Goal: Task Accomplishment & Management: Use online tool/utility

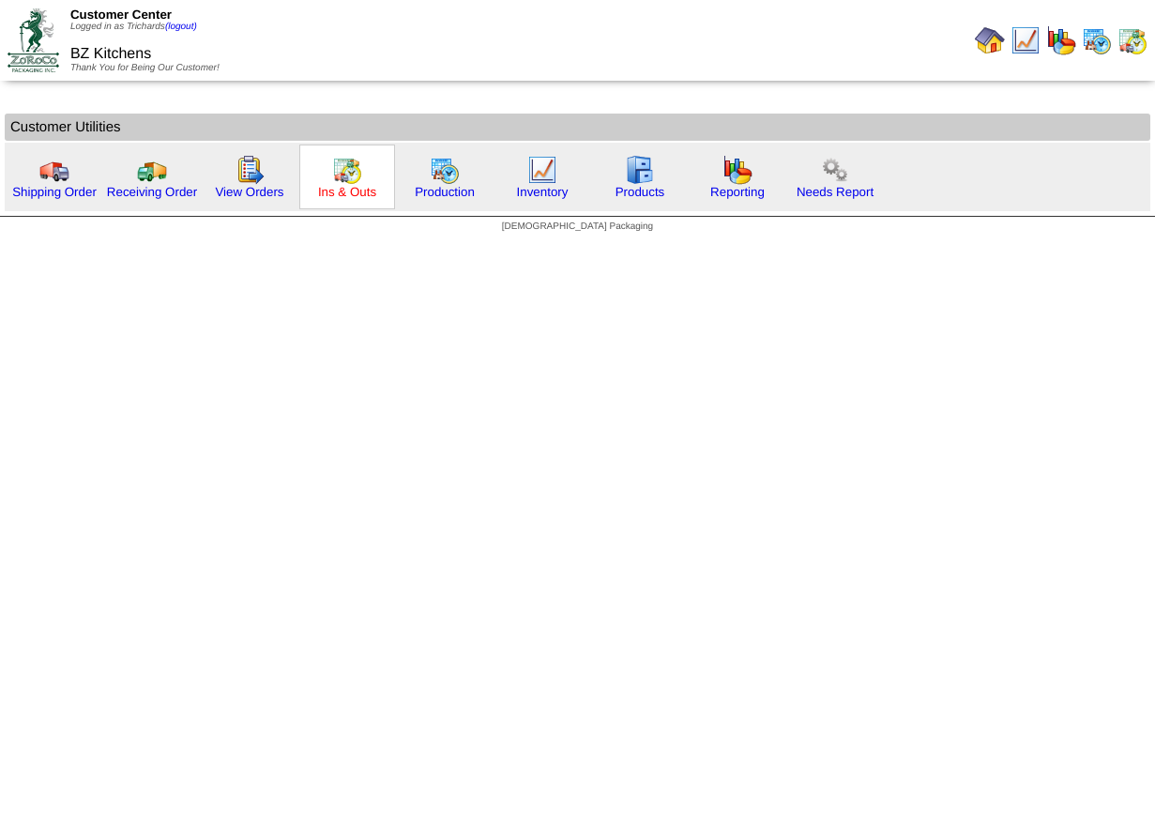
click at [347, 194] on link "Ins & Outs" at bounding box center [347, 192] width 58 height 14
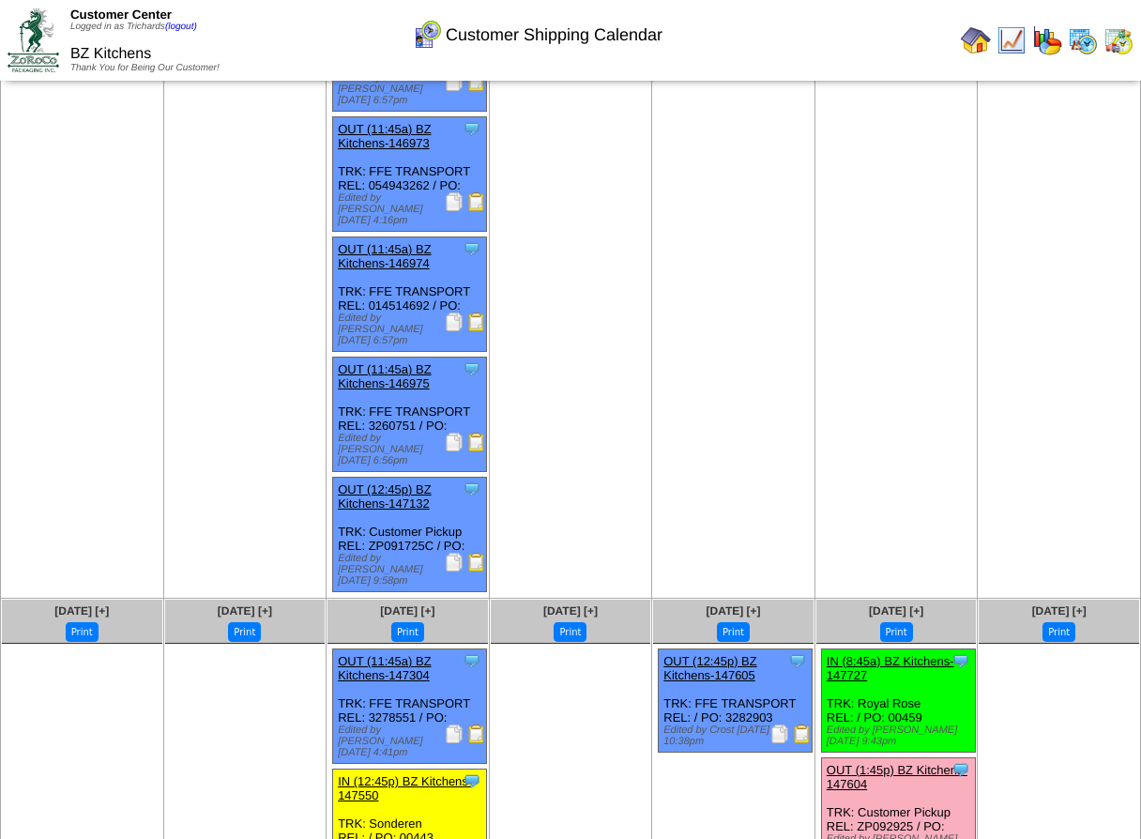
scroll to position [573, 0]
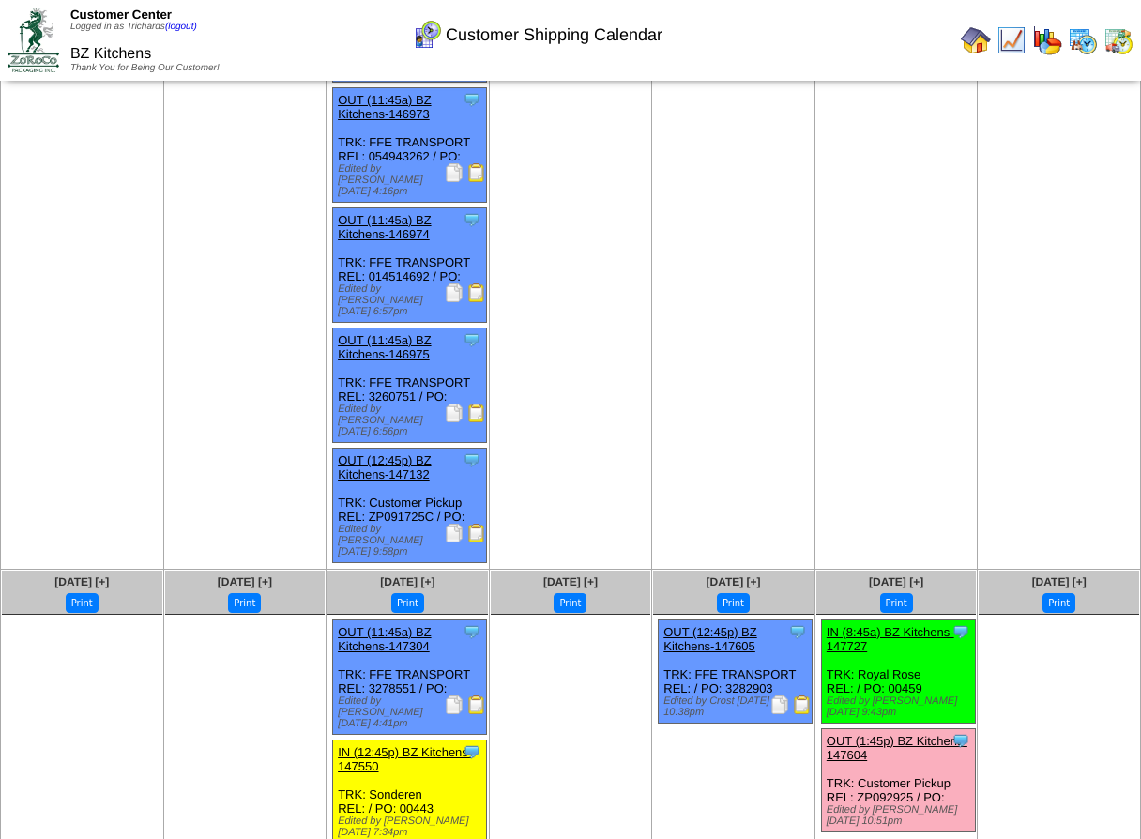
click at [782, 695] on img at bounding box center [779, 704] width 19 height 19
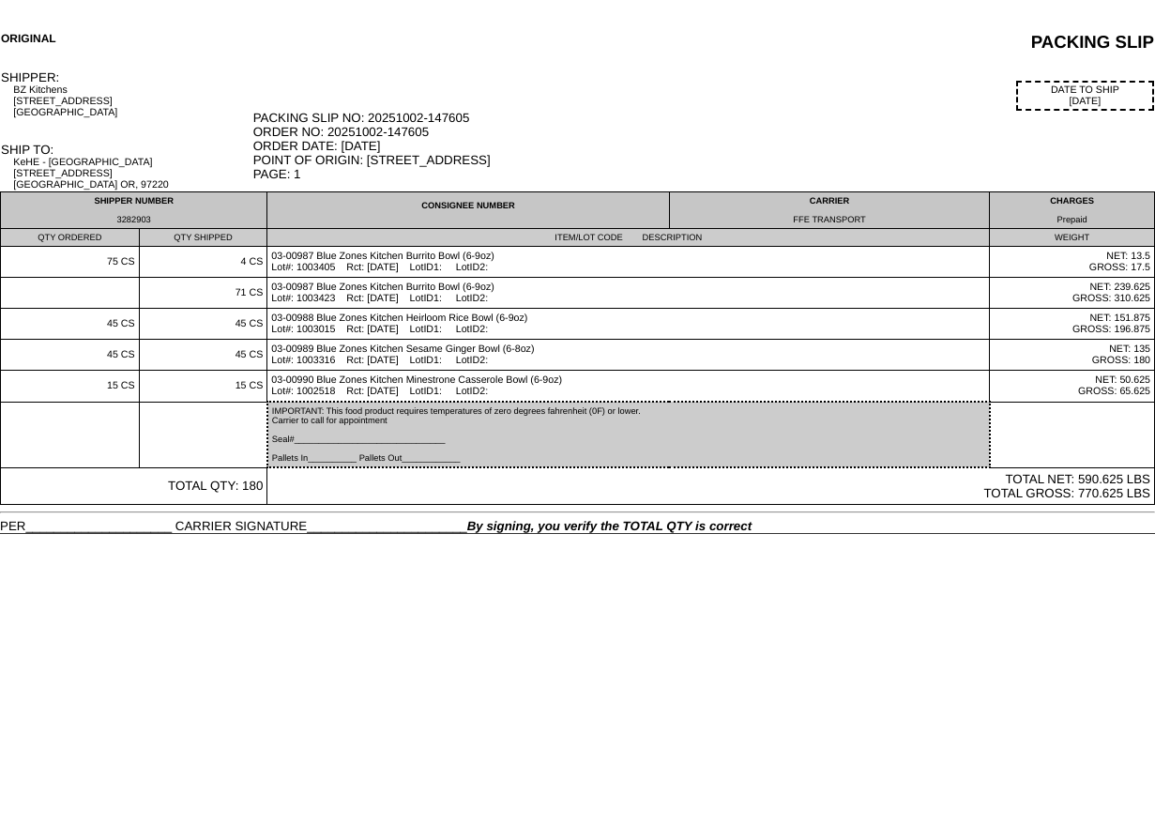
click at [138, 218] on div "3282903" at bounding box center [134, 219] width 258 height 9
copy div "3282903"
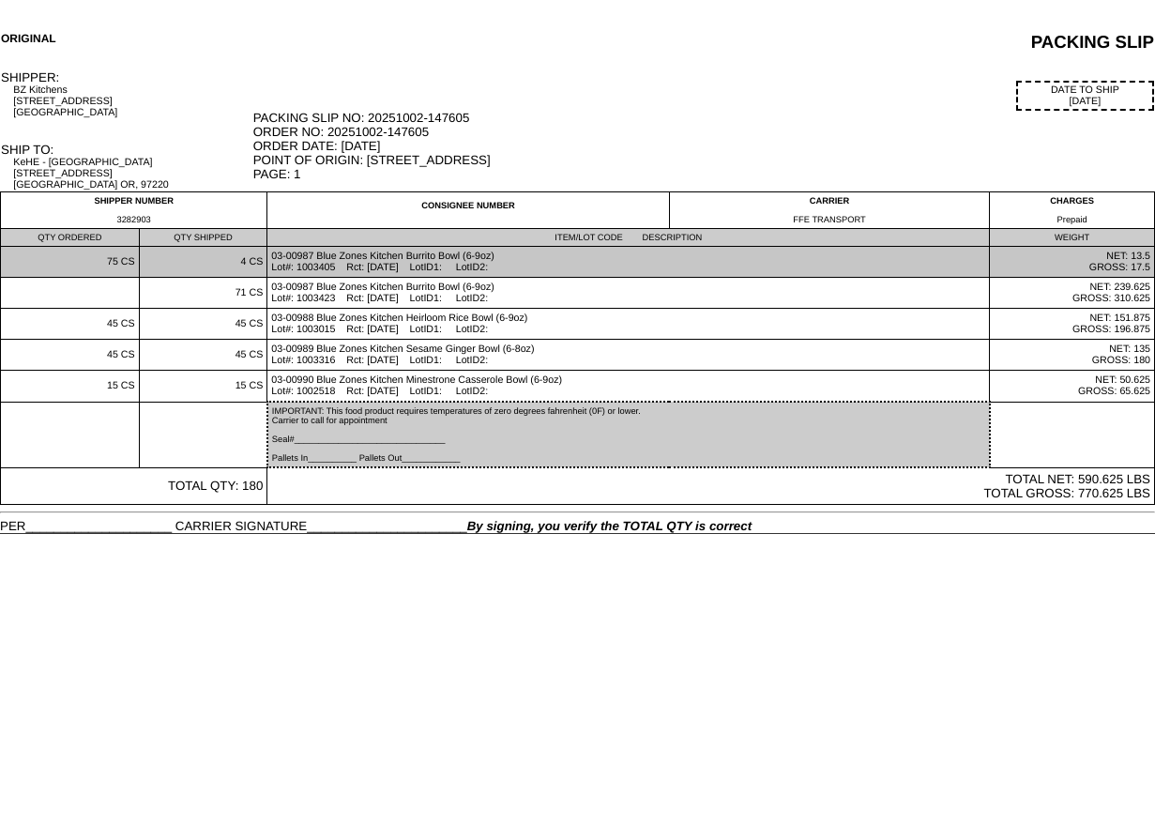
click at [372, 274] on td "03-00987 Blue Zones Kitchen Burrito Bowl (6-9oz) Lot#: 1003405 Rct: [DATE] LotI…" at bounding box center [628, 262] width 722 height 31
drag, startPoint x: 380, startPoint y: 269, endPoint x: 415, endPoint y: 269, distance: 34.7
click at [415, 269] on td "03-00987 Blue Zones Kitchen Burrito Bowl (6-9oz) Lot#: 1003405 Rct: [DATE] LotI…" at bounding box center [628, 262] width 722 height 31
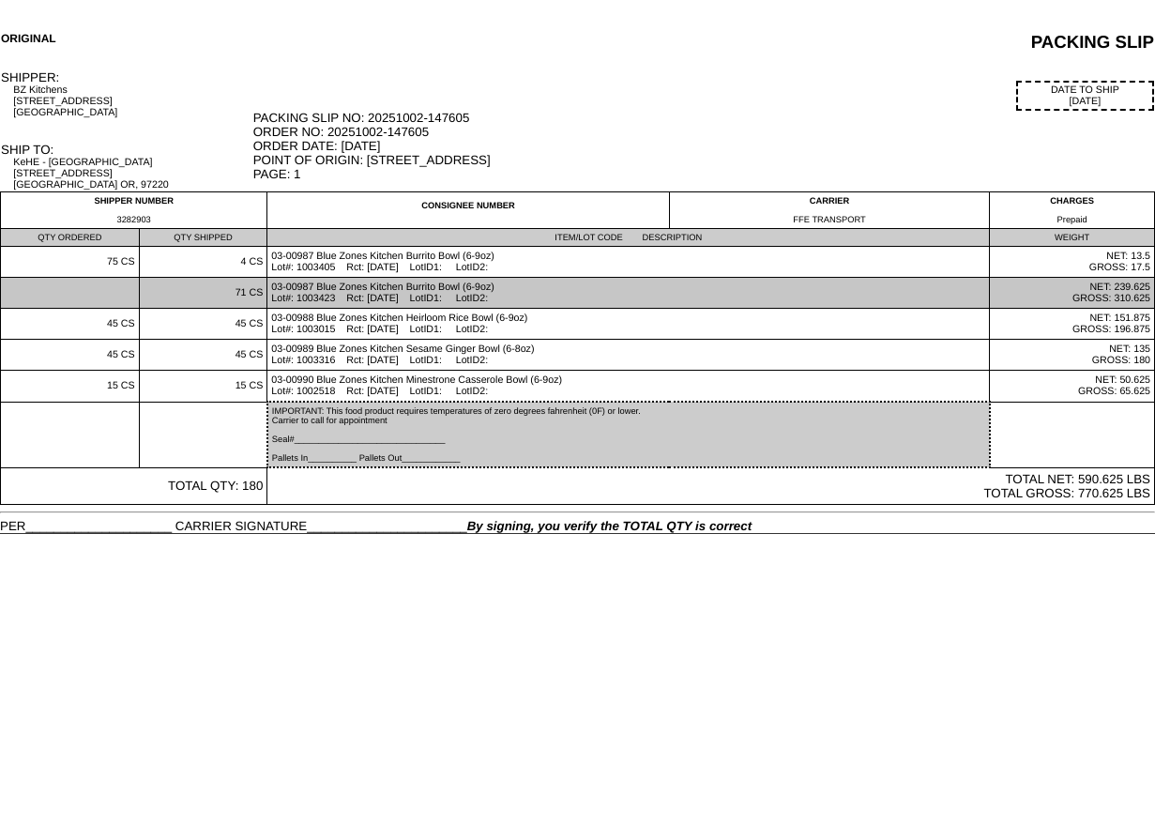
copy td "[DATE]"
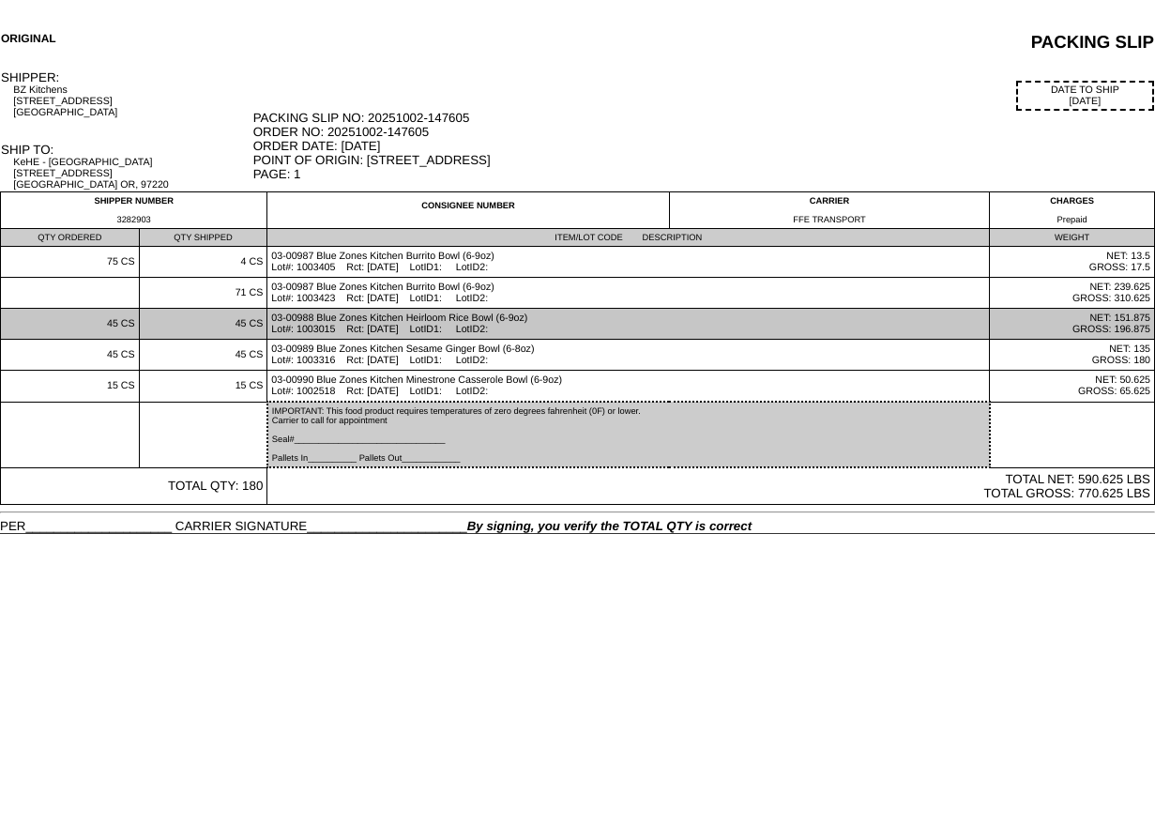
drag, startPoint x: 378, startPoint y: 332, endPoint x: 419, endPoint y: 327, distance: 41.5
click at [419, 327] on td "03-00988 Blue Zones Kitchen Heirloom Rice Bowl (6-9oz) Lot#: 1003015 Rct: [DATE…" at bounding box center [628, 324] width 722 height 31
copy td "[DATE]"
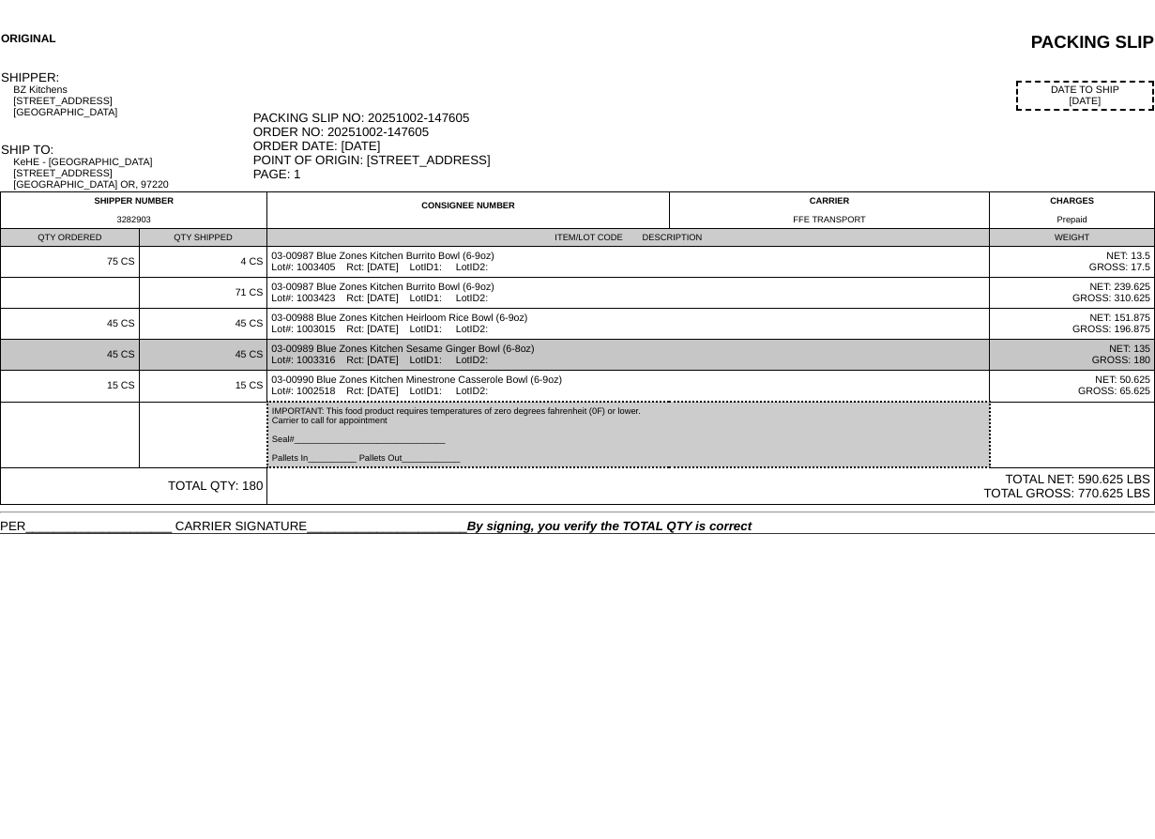
drag, startPoint x: 382, startPoint y: 359, endPoint x: 409, endPoint y: 358, distance: 27.2
click at [409, 358] on td "03-00989 Blue Zones Kitchen Sesame Ginger Bowl (6-8oz) Lot#: 1003316 Rct: [DATE…" at bounding box center [628, 355] width 722 height 31
drag, startPoint x: 409, startPoint y: 358, endPoint x: 397, endPoint y: 358, distance: 12.2
click at [407, 358] on td "03-00989 Blue Zones Kitchen Sesame Ginger Bowl (6-8oz) Lot#: 1003316 Rct: [DATE…" at bounding box center [628, 355] width 722 height 31
drag, startPoint x: 379, startPoint y: 360, endPoint x: 416, endPoint y: 358, distance: 36.6
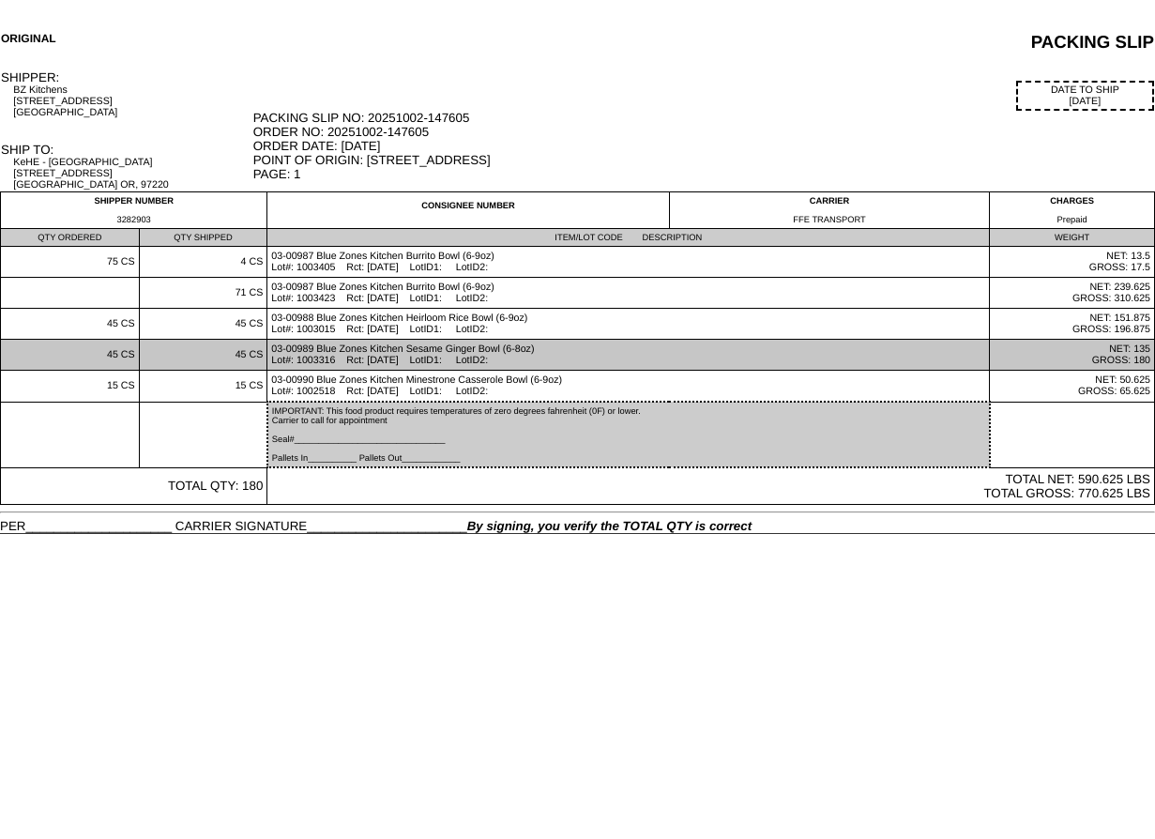
click at [416, 358] on td "03-00989 Blue Zones Kitchen Sesame Ginger Bowl (6-8oz) Lot#: 1003316 Rct: [DATE…" at bounding box center [628, 355] width 722 height 31
copy td "[DATE]"
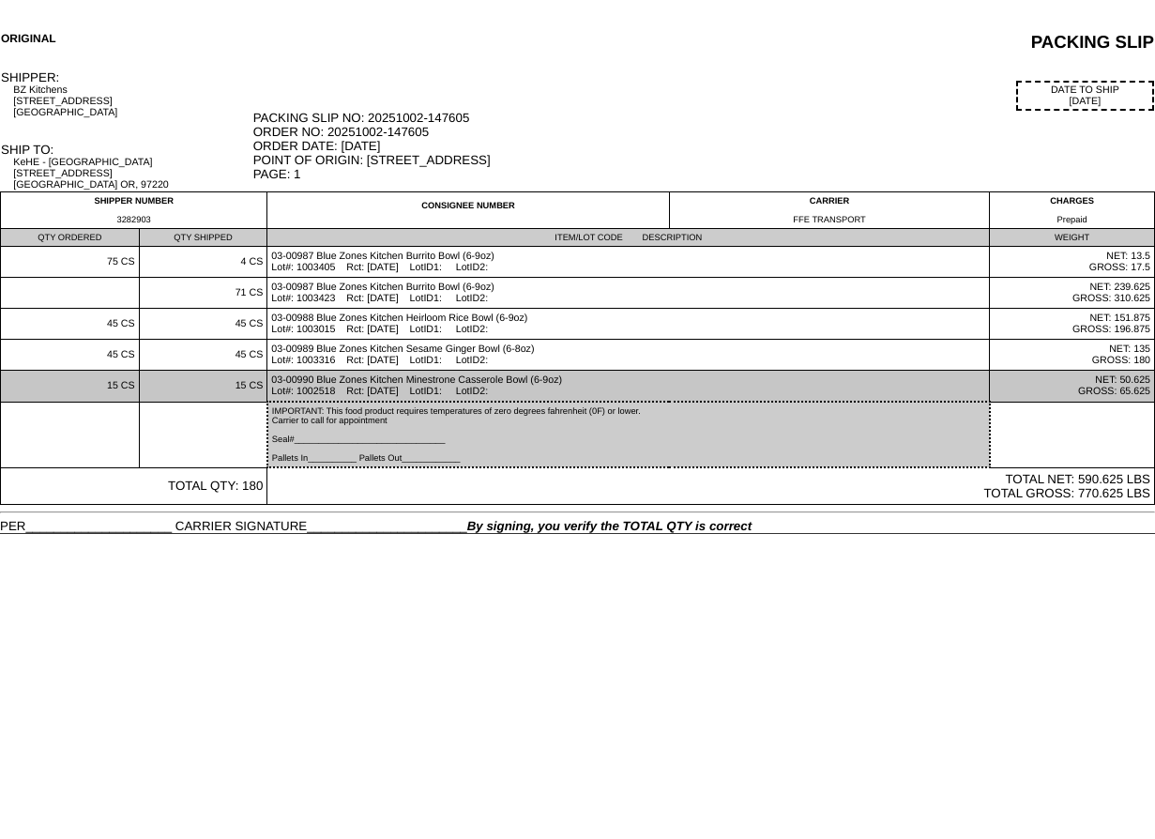
drag, startPoint x: 378, startPoint y: 393, endPoint x: 418, endPoint y: 390, distance: 40.4
click at [418, 390] on td "03-00990 Blue Zones Kitchen Minestrone Casserole Bowl (6-9oz) Lot#: 1002518 Rct…" at bounding box center [628, 387] width 722 height 32
copy td "[DATE]"
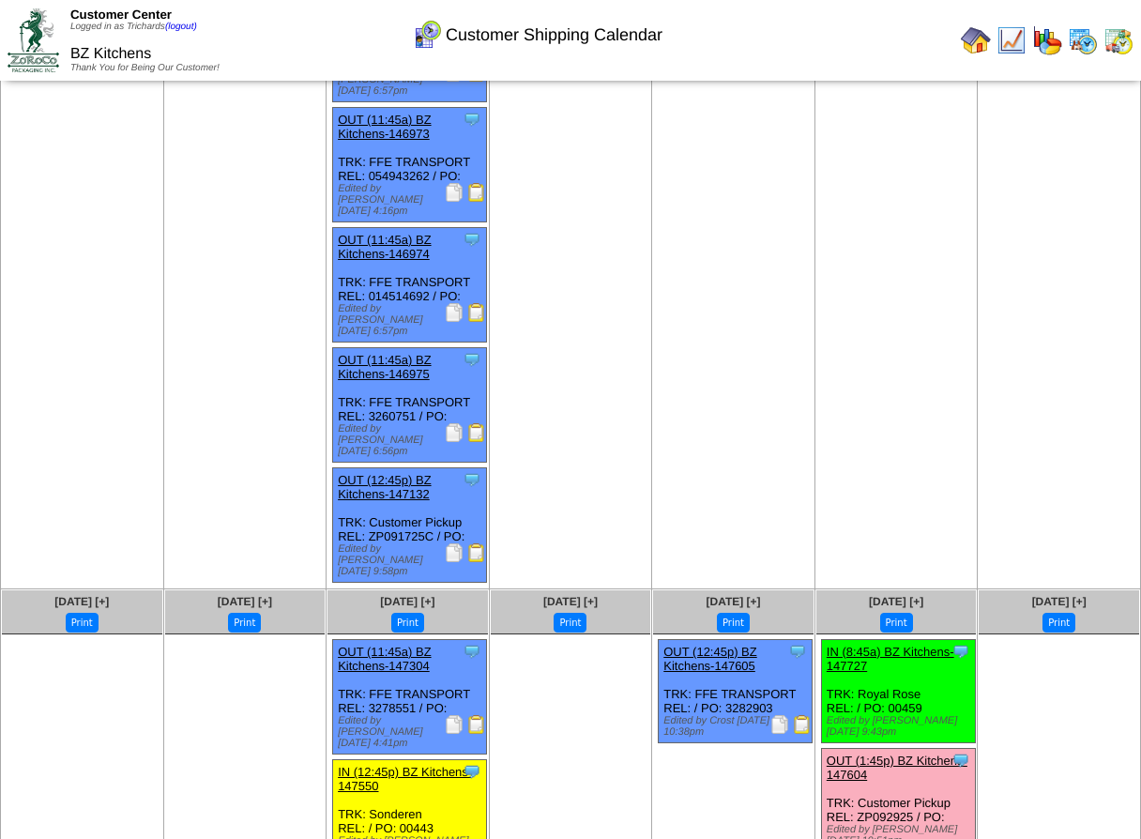
scroll to position [548, 0]
